Goal: Task Accomplishment & Management: Manage account settings

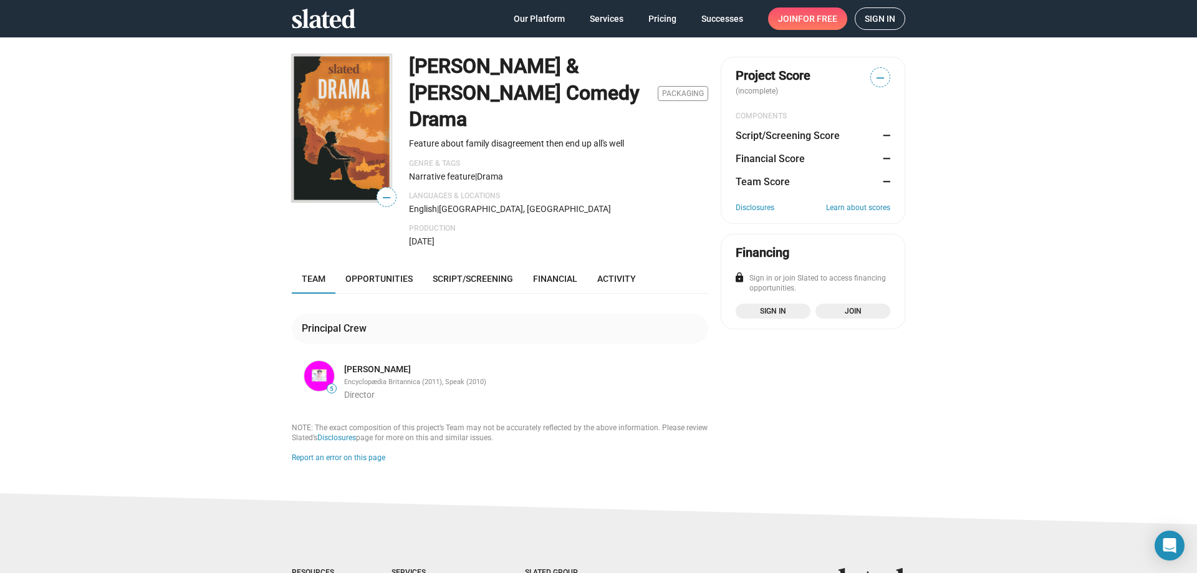
click at [879, 17] on span "Sign in" at bounding box center [880, 18] width 31 height 21
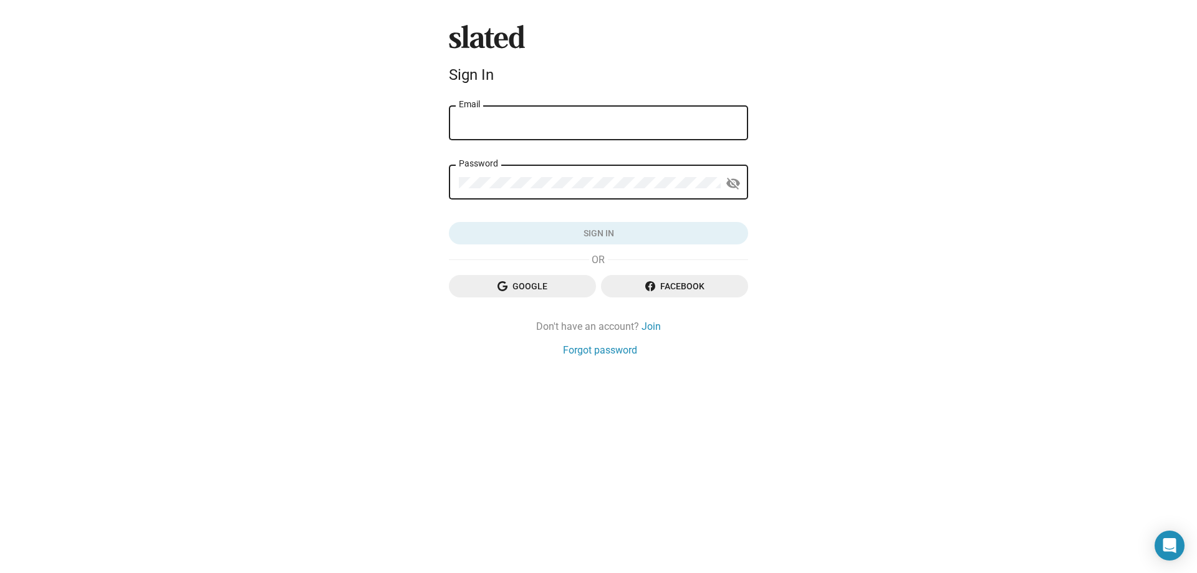
type input "jayburnley@gmail.com"
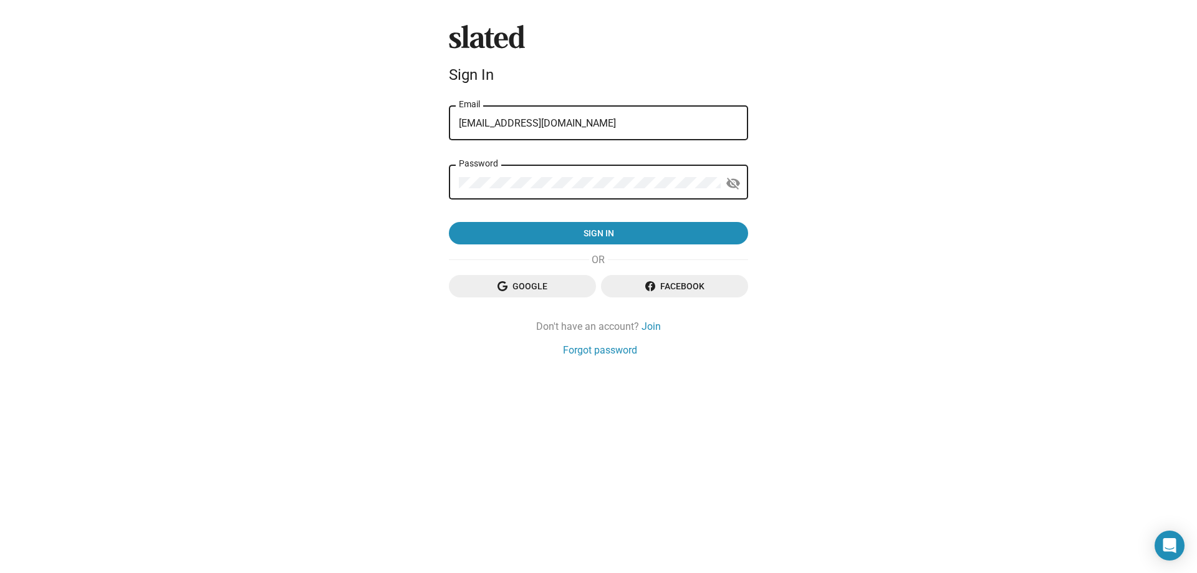
click at [638, 111] on div "jayburnley@gmail.com Email" at bounding box center [598, 122] width 279 height 37
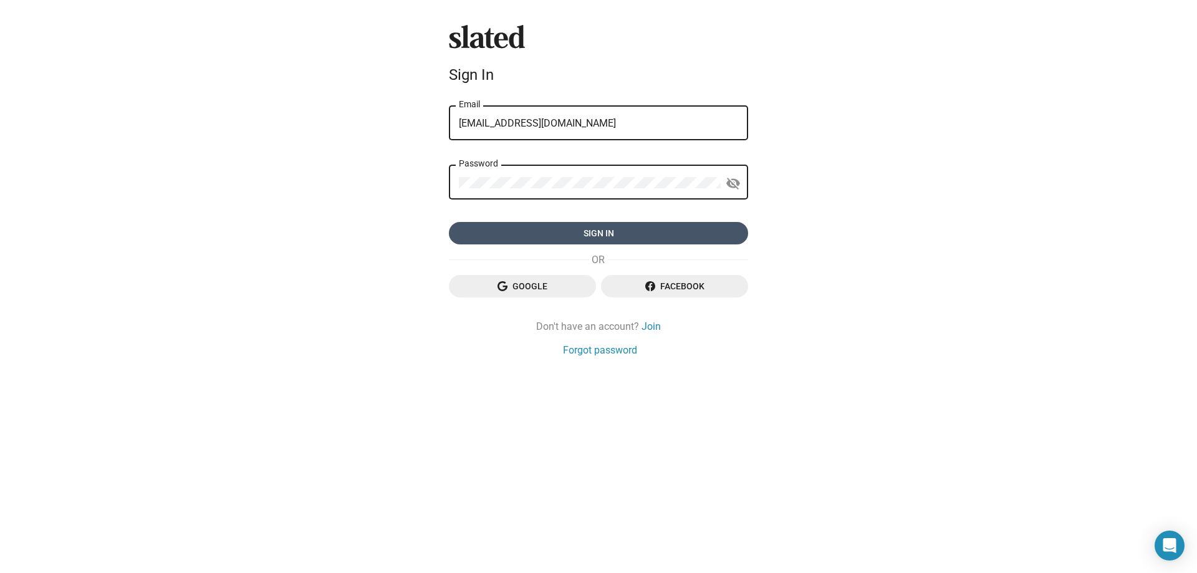
click at [620, 231] on span "Sign in" at bounding box center [598, 233] width 279 height 22
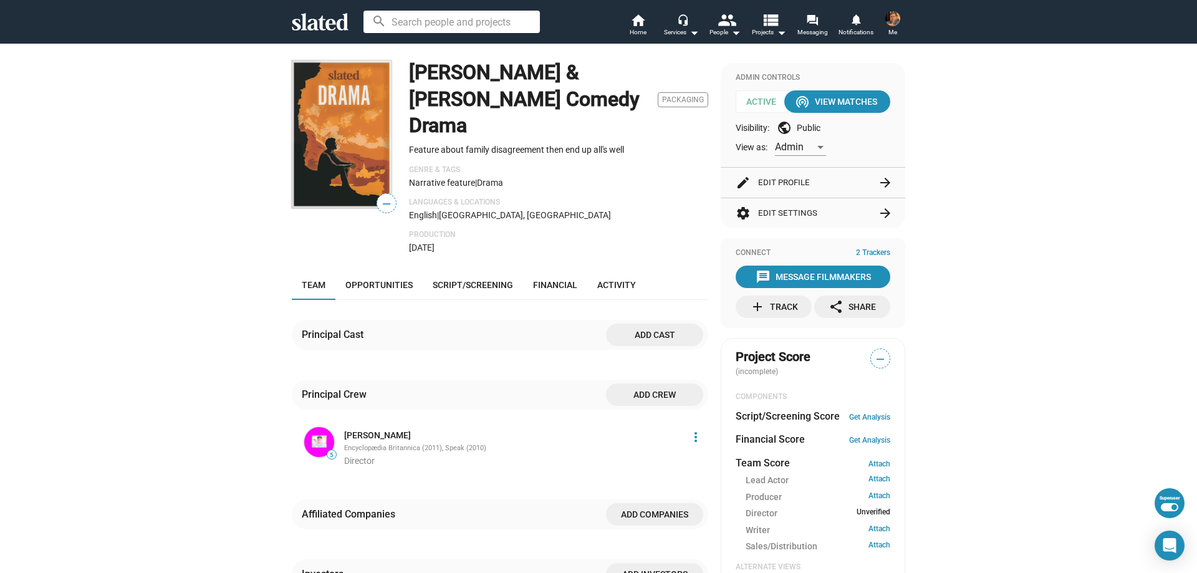
click at [878, 180] on mat-icon "arrow_forward" at bounding box center [885, 182] width 15 height 15
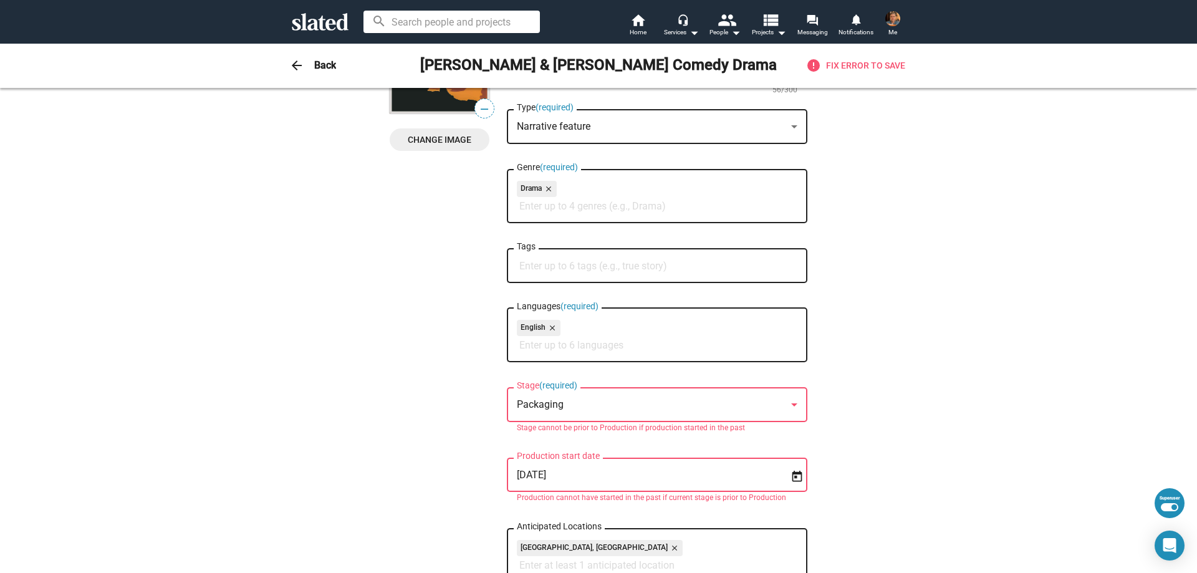
scroll to position [187, 0]
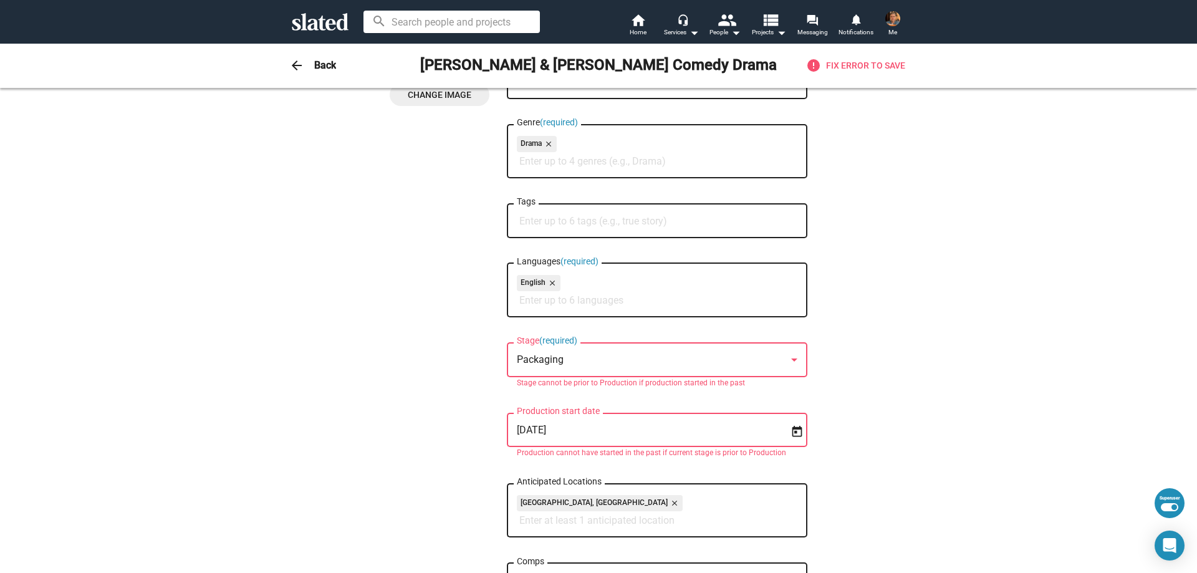
drag, startPoint x: 689, startPoint y: 426, endPoint x: 449, endPoint y: 399, distance: 241.6
click at [449, 399] on div "— Change Image — Change Image [PERSON_NAME] & [PERSON_NAME] Comedy Drama Title …" at bounding box center [599, 546] width 418 height 1250
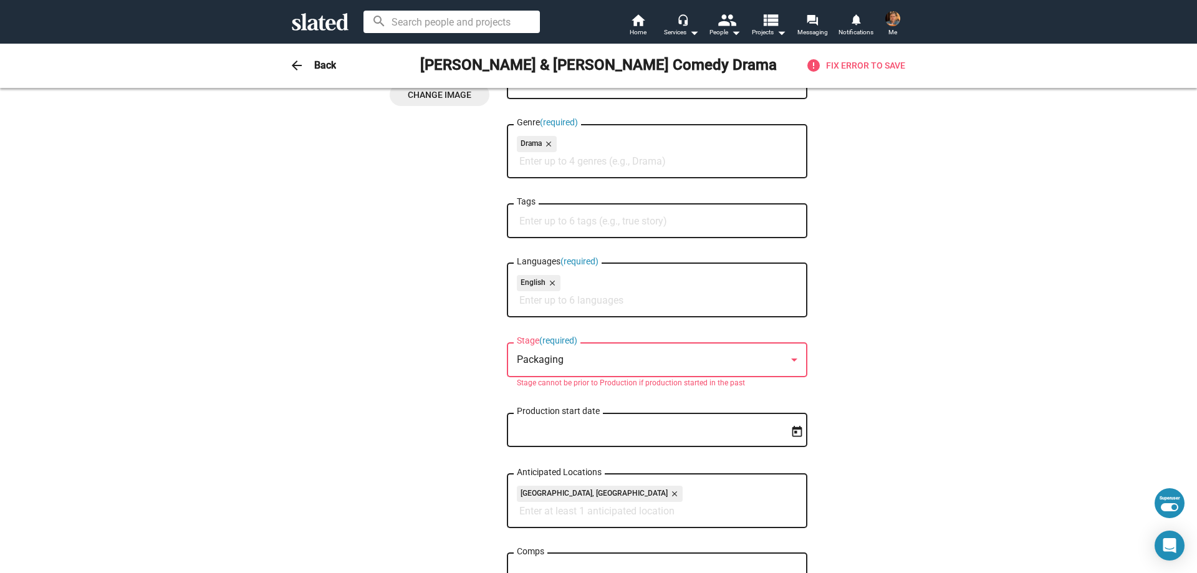
click at [289, 64] on mat-icon "arrow_back" at bounding box center [296, 65] width 15 height 15
